Goal: Communication & Community: Participate in discussion

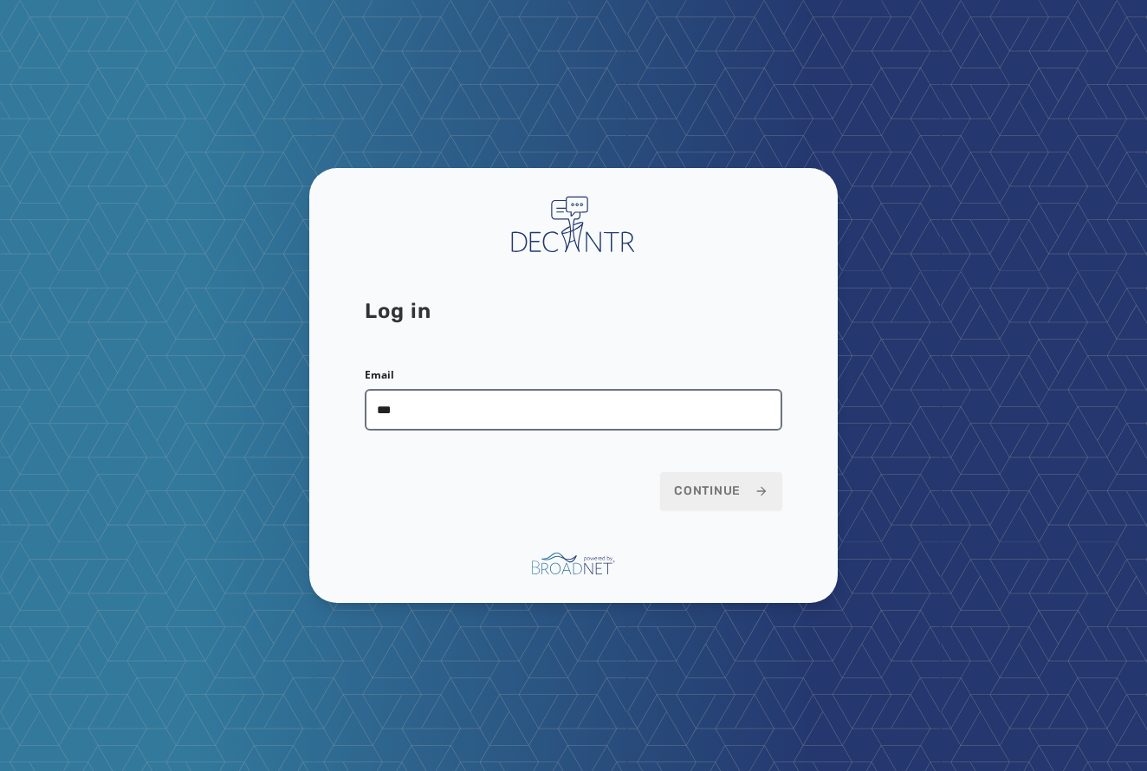
type input "**********"
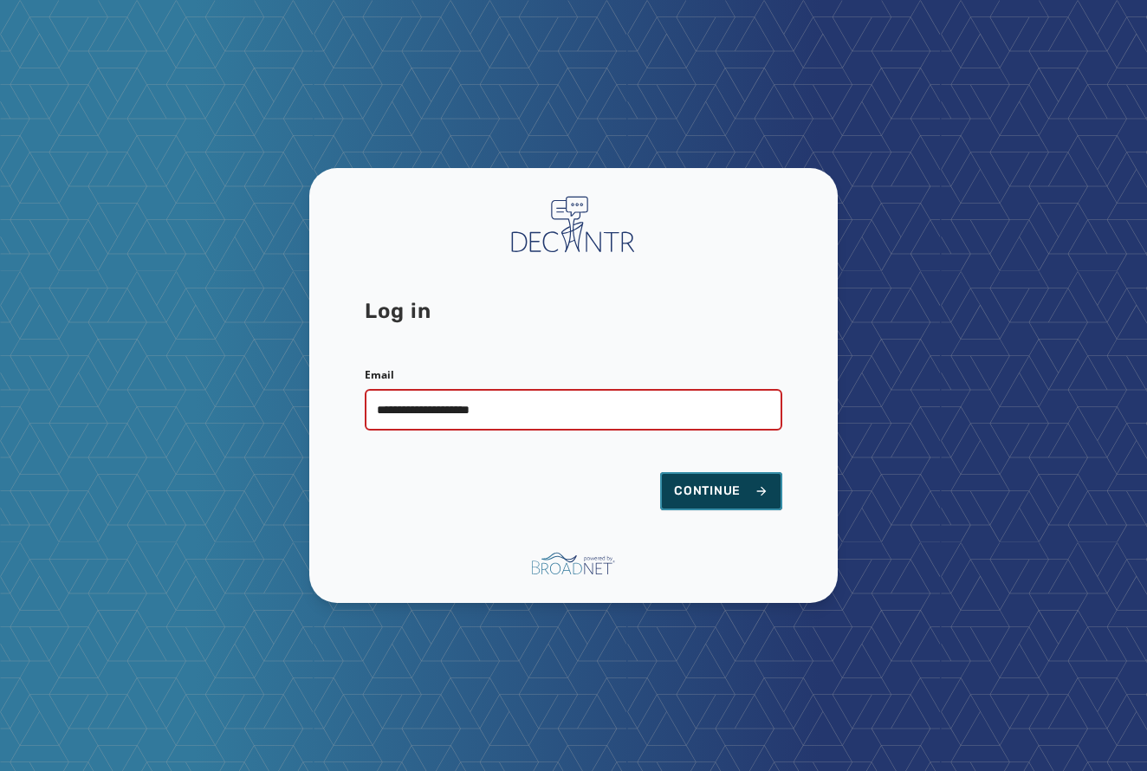
click at [711, 477] on button "Continue" at bounding box center [721, 491] width 122 height 38
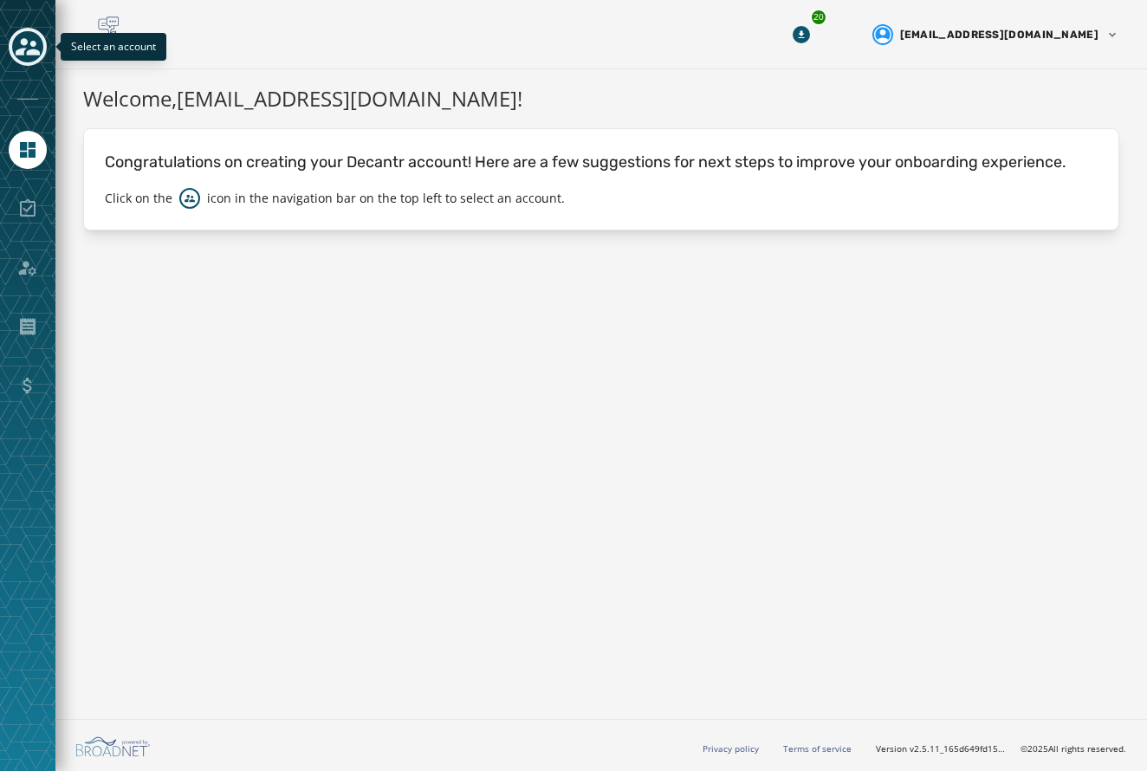
click at [29, 55] on icon "Toggle account select drawer" at bounding box center [28, 46] width 24 height 17
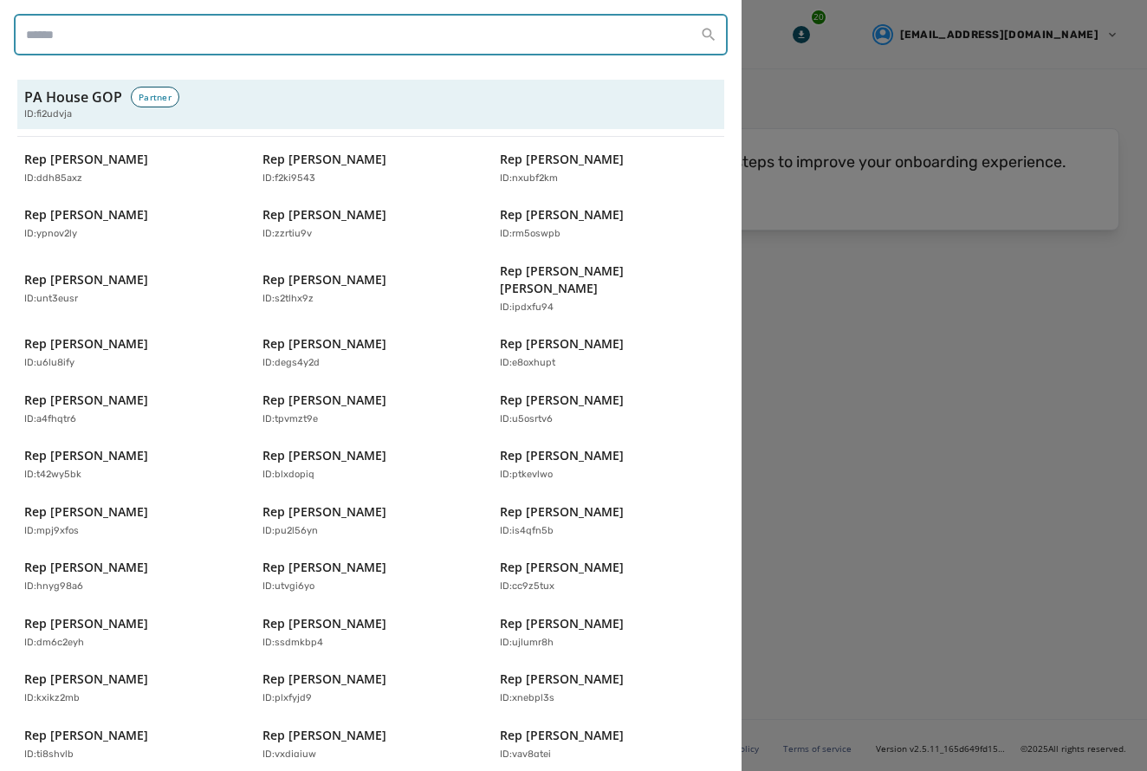
click at [298, 28] on input "search" at bounding box center [371, 35] width 714 height 42
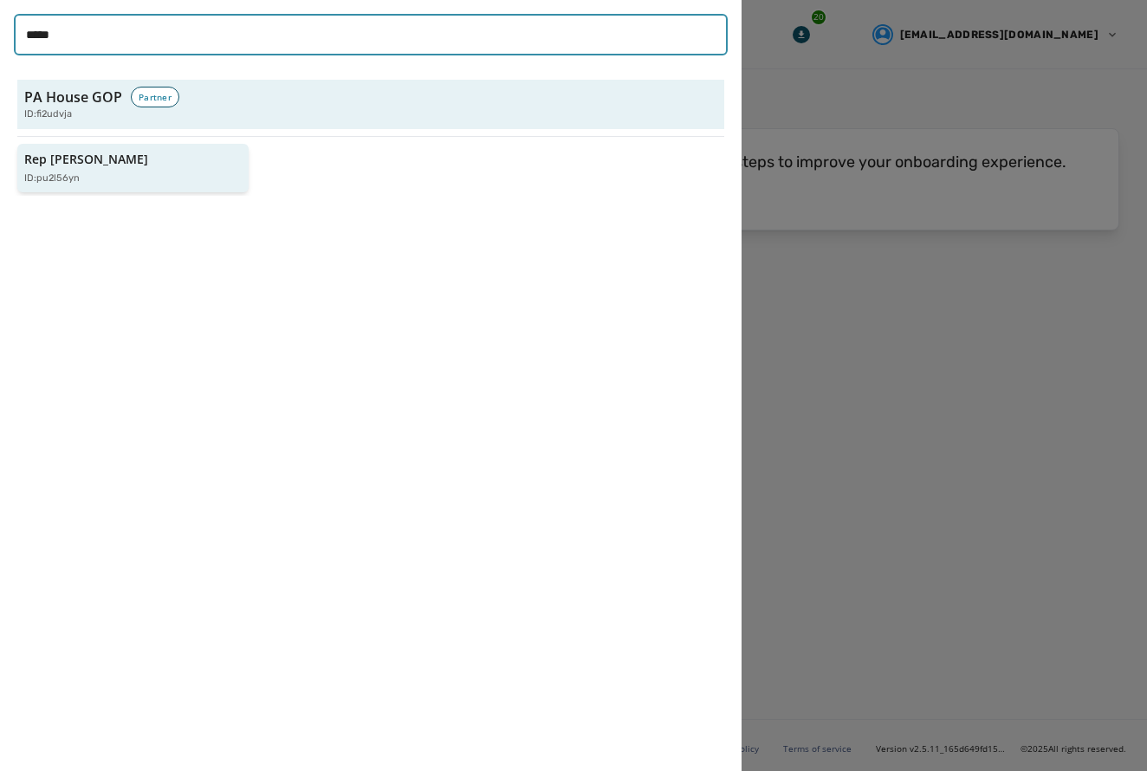
type input "*****"
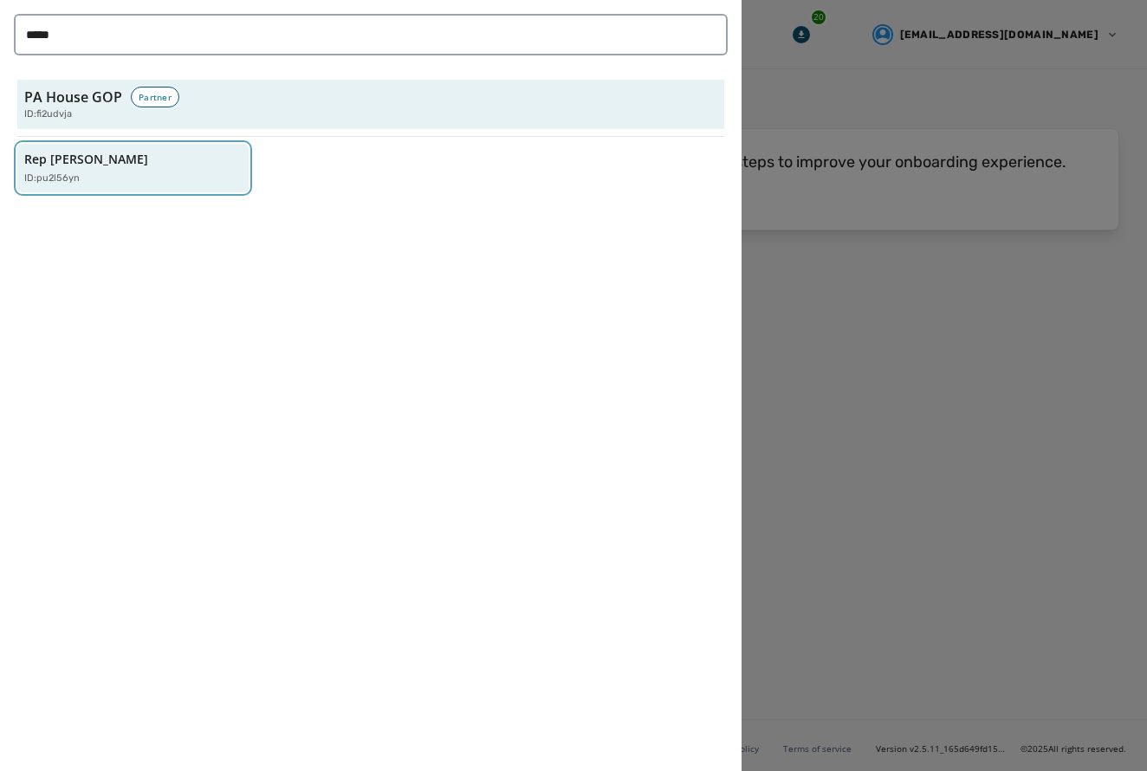
click at [212, 151] on div "Rep [PERSON_NAME] ID: pu2l56yn" at bounding box center [124, 169] width 200 height 36
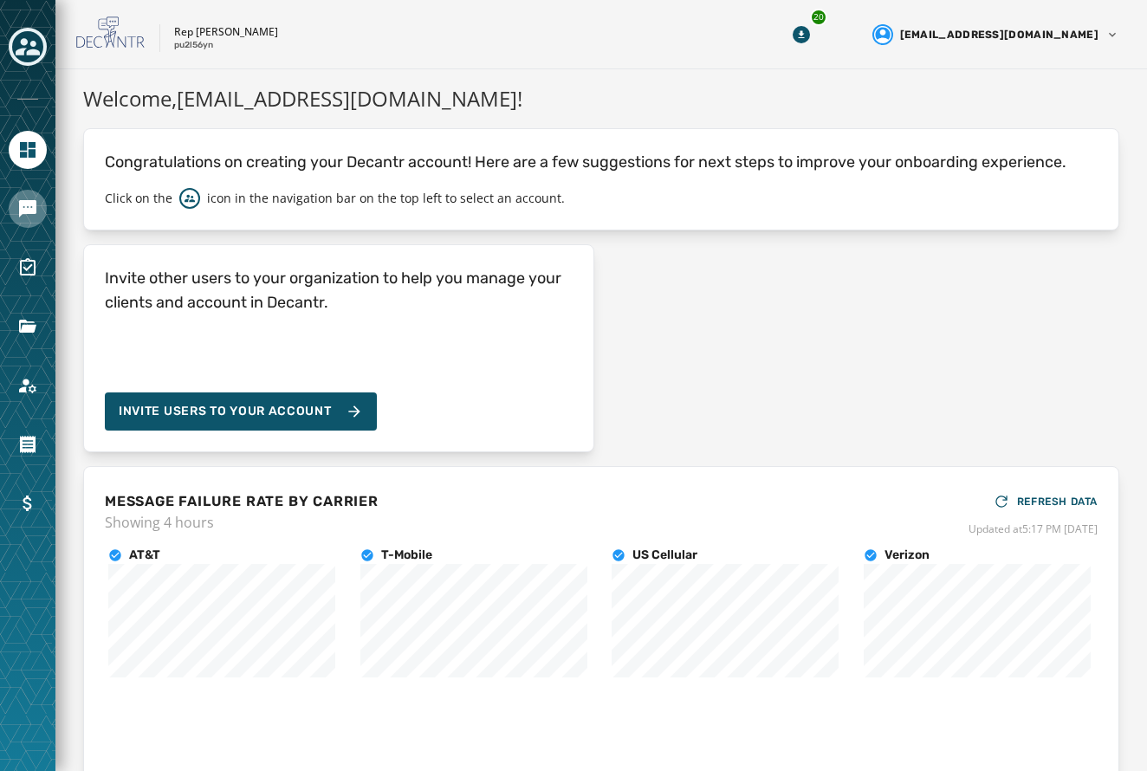
click at [35, 204] on icon "Navigate to Messaging" at bounding box center [27, 208] width 17 height 17
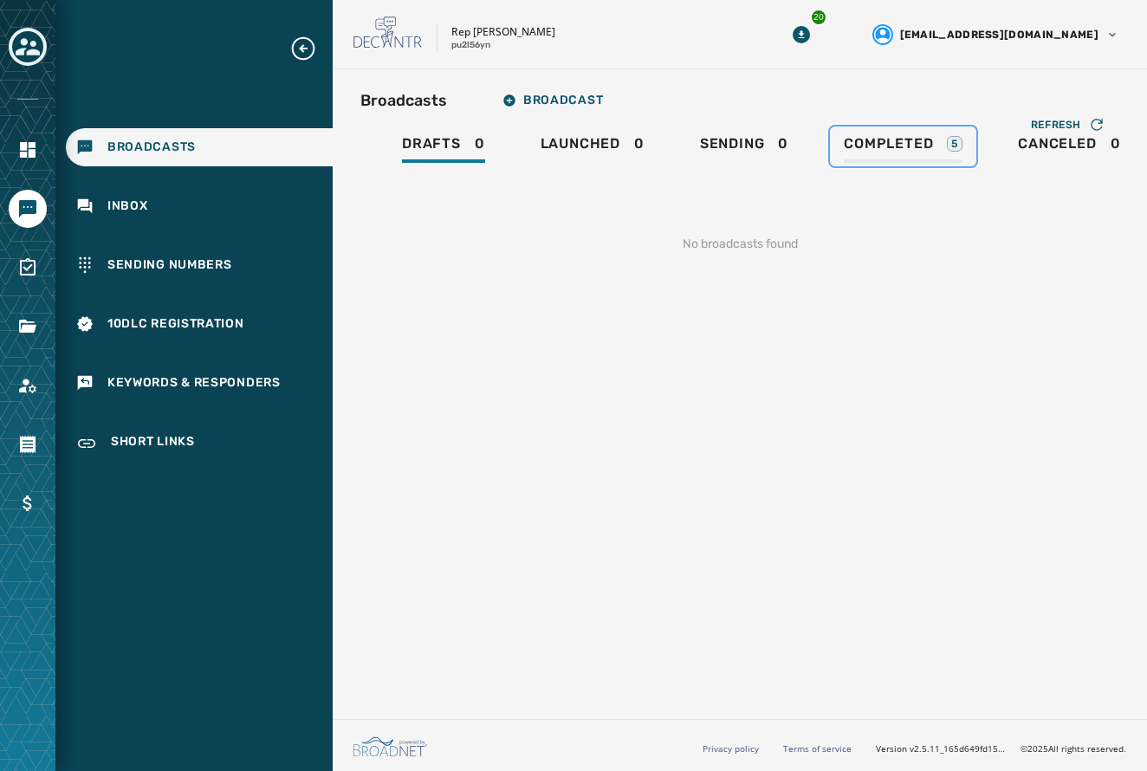
click at [931, 137] on span "Completed" at bounding box center [888, 143] width 89 height 17
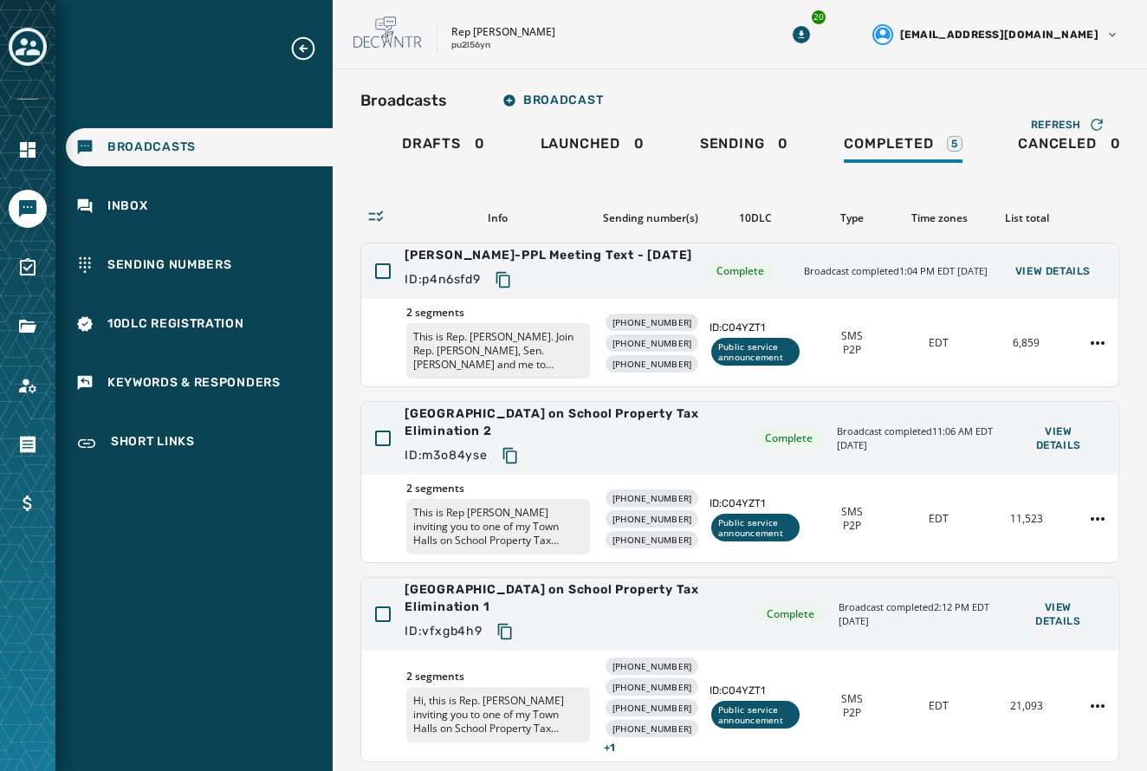
click at [33, 676] on div at bounding box center [27, 385] width 55 height 771
click at [592, 320] on div "2 segments This is Rep. [PERSON_NAME]. Join Rep. [PERSON_NAME], Sen. [PERSON_NA…" at bounding box center [739, 343] width 757 height 88
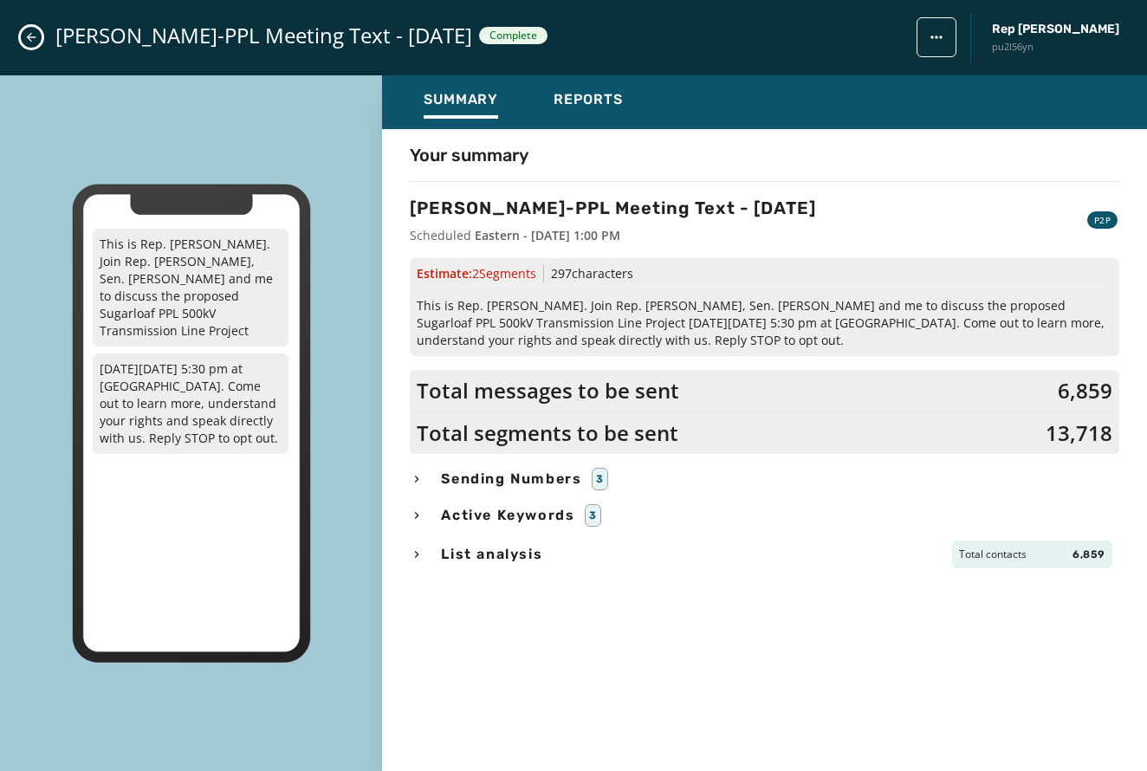
scroll to position [395, 0]
